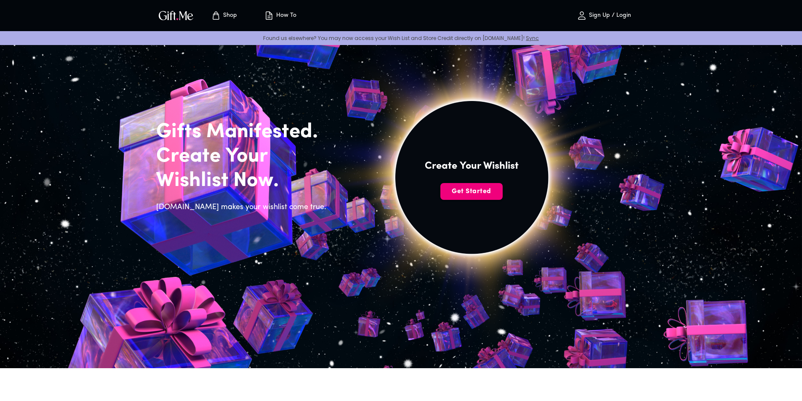
click at [466, 191] on span "Get Started" at bounding box center [471, 191] width 62 height 9
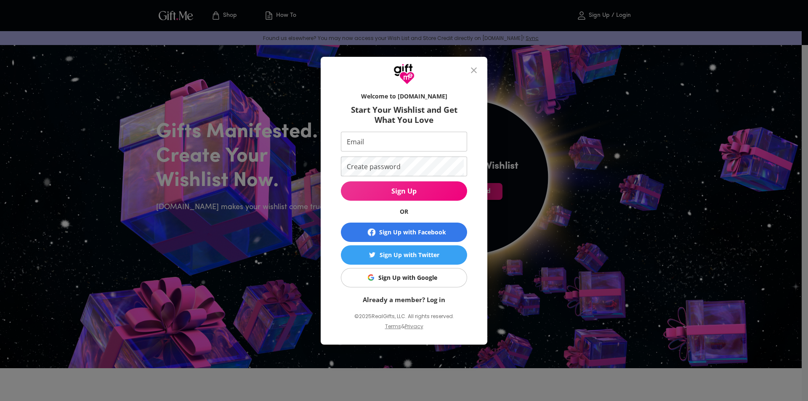
click at [414, 279] on div "Sign Up with Google" at bounding box center [407, 277] width 59 height 9
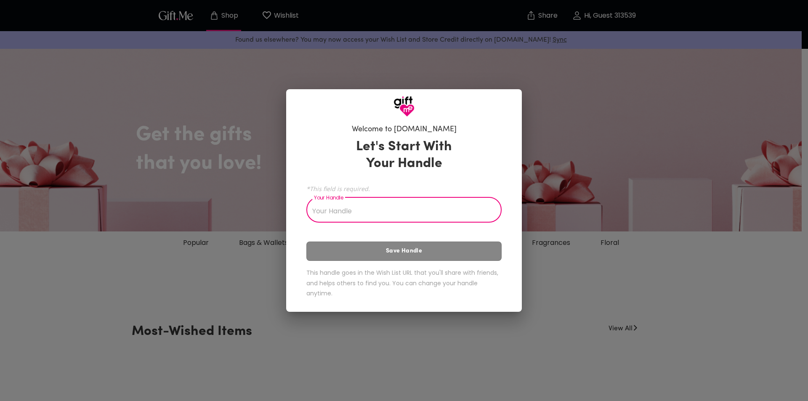
click at [375, 212] on input "Your Handle" at bounding box center [399, 211] width 186 height 24
click at [387, 216] on input "Your Handle" at bounding box center [399, 211] width 186 height 24
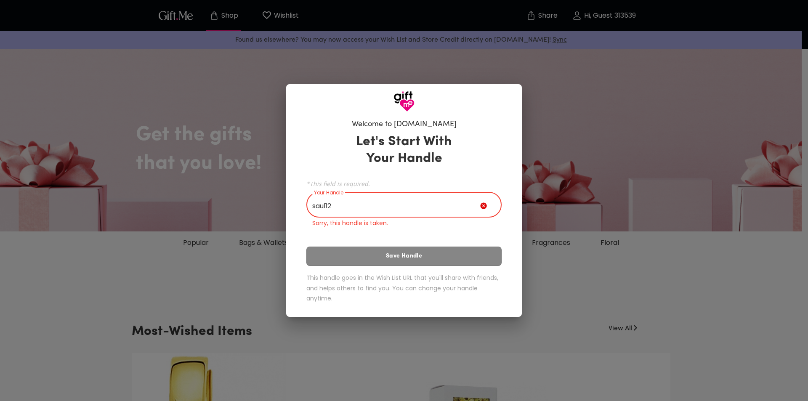
click at [409, 242] on div "Let's Start With Your Handle *This field is required. Your Handle saul12 Your H…" at bounding box center [403, 220] width 195 height 180
click at [361, 208] on input "saul12" at bounding box center [393, 206] width 174 height 24
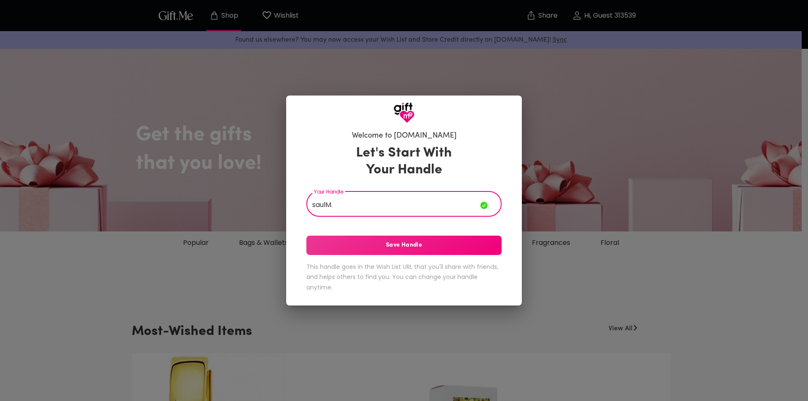
type input "saulM."
click at [392, 242] on span "Save Handle" at bounding box center [403, 245] width 195 height 9
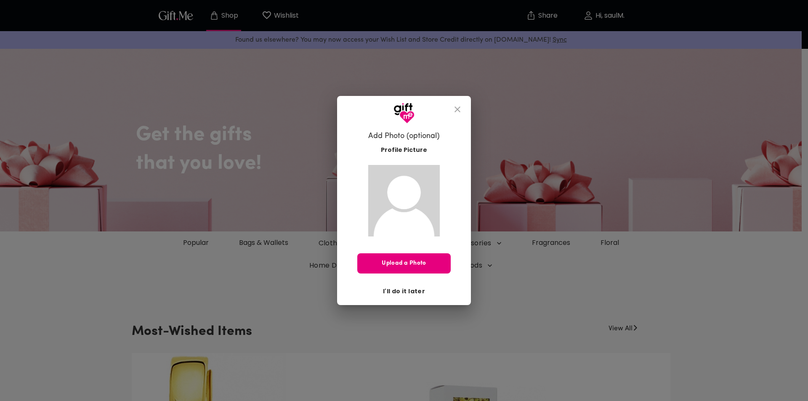
click at [409, 291] on span "I'll do it later" at bounding box center [404, 291] width 42 height 9
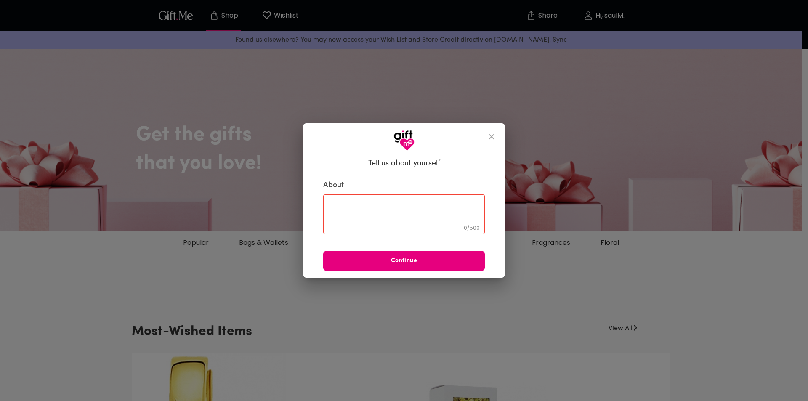
click at [449, 218] on textarea at bounding box center [404, 214] width 150 height 24
click at [491, 139] on icon "close" at bounding box center [491, 137] width 10 height 10
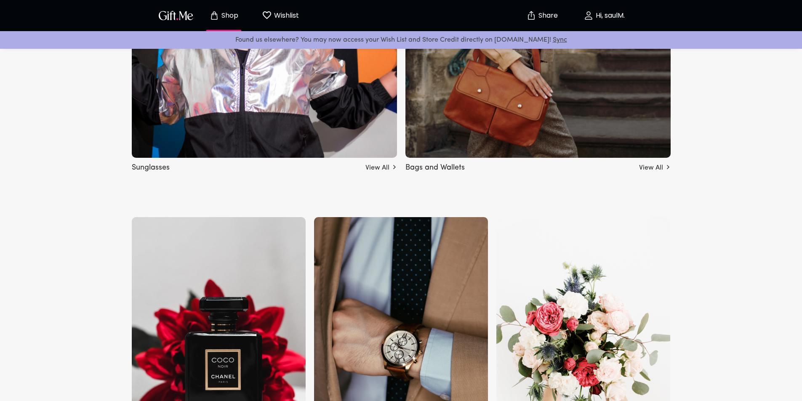
scroll to position [884, 0]
